Goal: Task Accomplishment & Management: Manage account settings

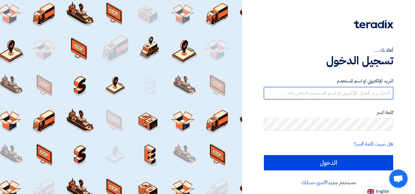
click at [348, 93] on input "text" at bounding box center [328, 93] width 129 height 12
type input "[DOMAIN_NAME][EMAIL_ADDRESS][DOMAIN_NAME]"
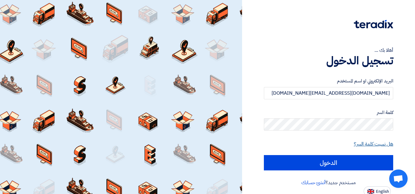
click at [365, 142] on link "هل نسيت كلمة السر؟" at bounding box center [373, 144] width 39 height 7
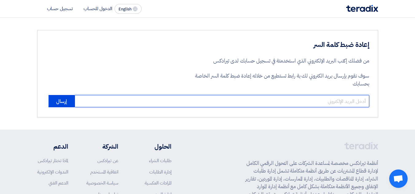
click at [350, 100] on input "email" at bounding box center [222, 101] width 294 height 12
type input "t"
paste input "Window [DOMAIN_NAME][EMAIL_ADDRESS][DOMAIN_NAME]"
click at [306, 101] on input "Window [DOMAIN_NAME][EMAIL_ADDRESS][DOMAIN_NAME]" at bounding box center [222, 101] width 294 height 12
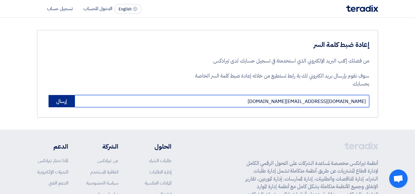
type input "[DOMAIN_NAME][EMAIL_ADDRESS][DOMAIN_NAME]"
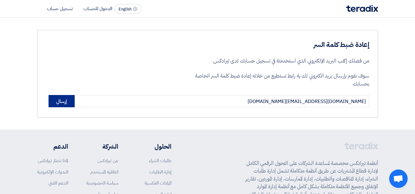
click at [59, 102] on button "إرسال" at bounding box center [62, 101] width 26 height 12
click at [58, 103] on button "إرسال" at bounding box center [62, 101] width 26 height 12
